Goal: Use online tool/utility

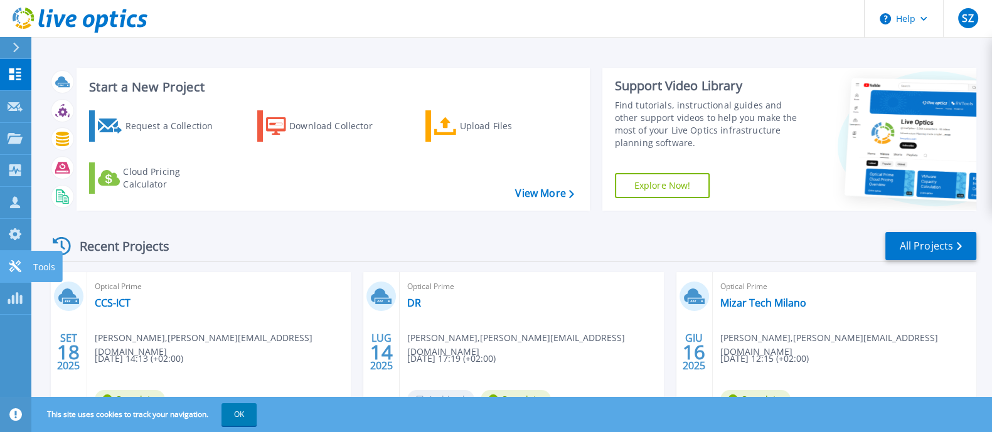
click at [16, 265] on icon at bounding box center [15, 266] width 15 height 12
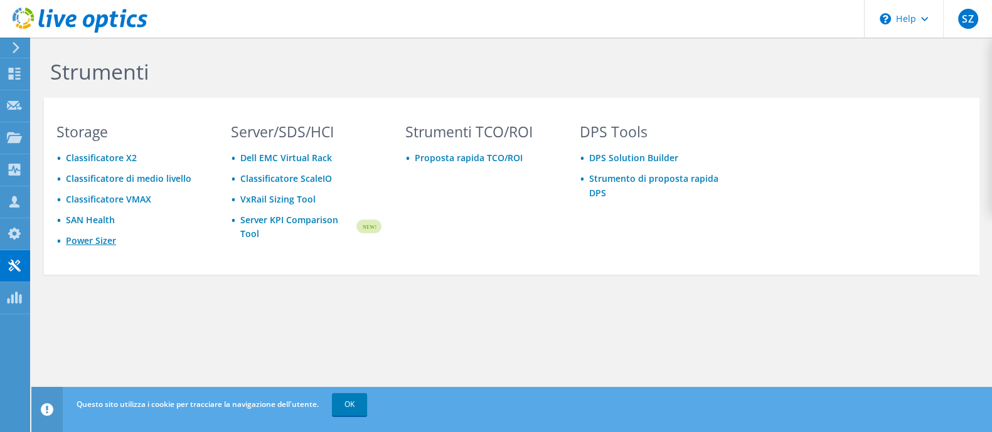
click at [90, 236] on link "Power Sizer" at bounding box center [91, 241] width 50 height 12
